Goal: Transaction & Acquisition: Book appointment/travel/reservation

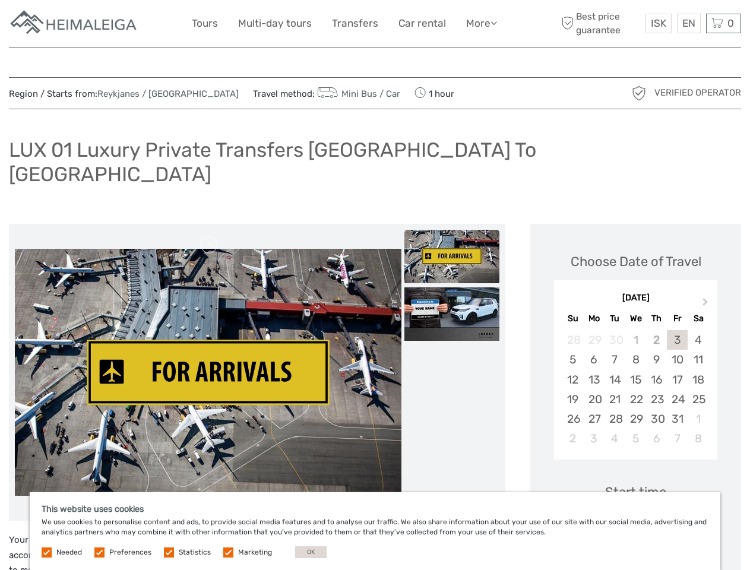
click at [481, 23] on link "More" at bounding box center [481, 23] width 31 height 17
click at [495, 23] on icon at bounding box center [494, 23] width 7 height 10
click at [658, 23] on span "ISK" at bounding box center [658, 23] width 15 height 12
click at [688, 23] on div "EN English Español Deutsch" at bounding box center [689, 24] width 24 height 20
click at [723, 23] on div "0 Items Total 0 ISK Checkout The shopping cart is empty." at bounding box center [723, 24] width 35 height 20
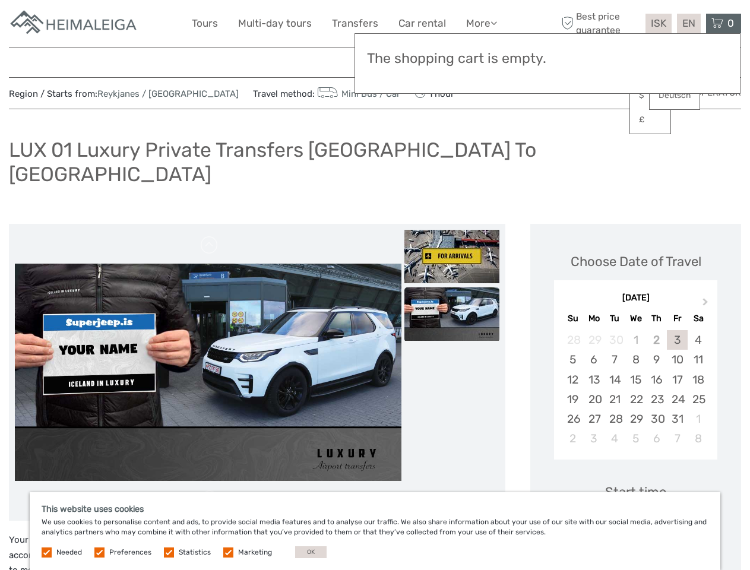
click at [208, 211] on img at bounding box center [208, 88] width 387 height 248
click at [210, 236] on link at bounding box center [209, 245] width 19 height 19
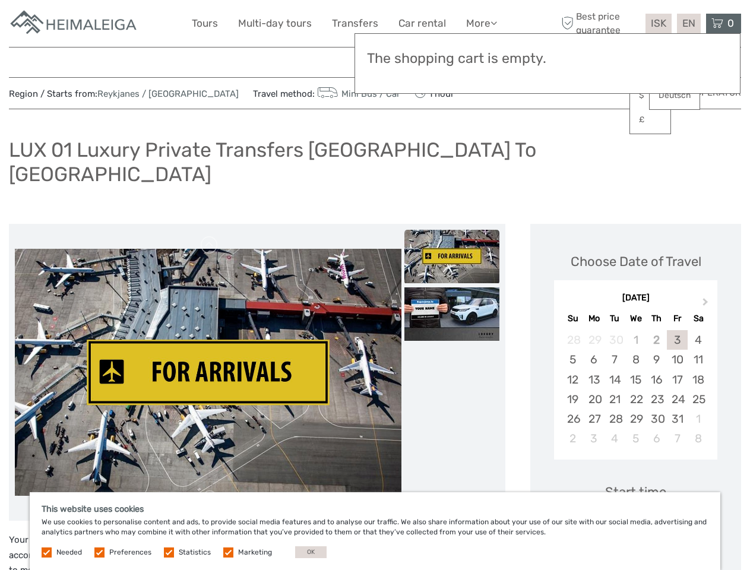
click at [210, 490] on link at bounding box center [209, 499] width 19 height 19
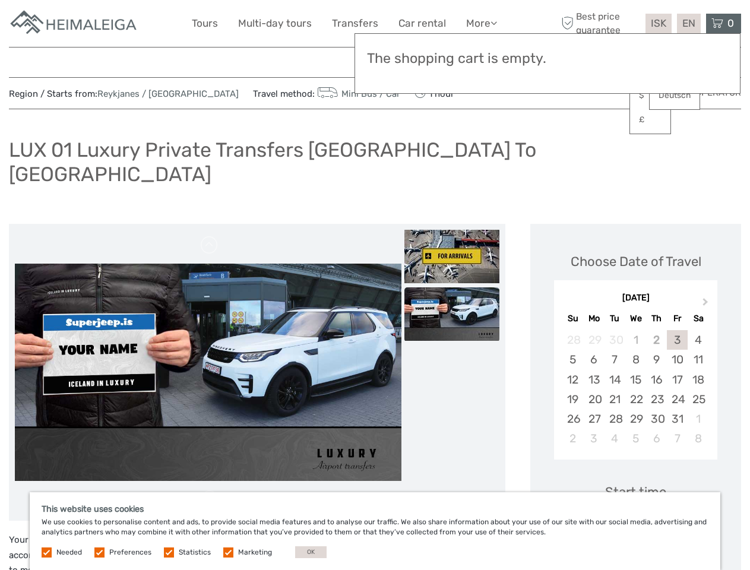
click at [452, 233] on img at bounding box center [451, 256] width 95 height 53
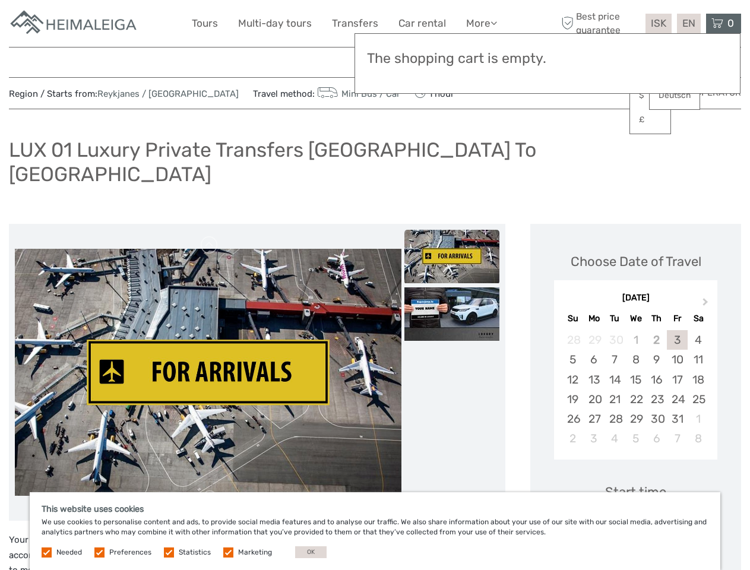
click at [452, 290] on img at bounding box center [451, 313] width 95 height 53
